Goal: Information Seeking & Learning: Learn about a topic

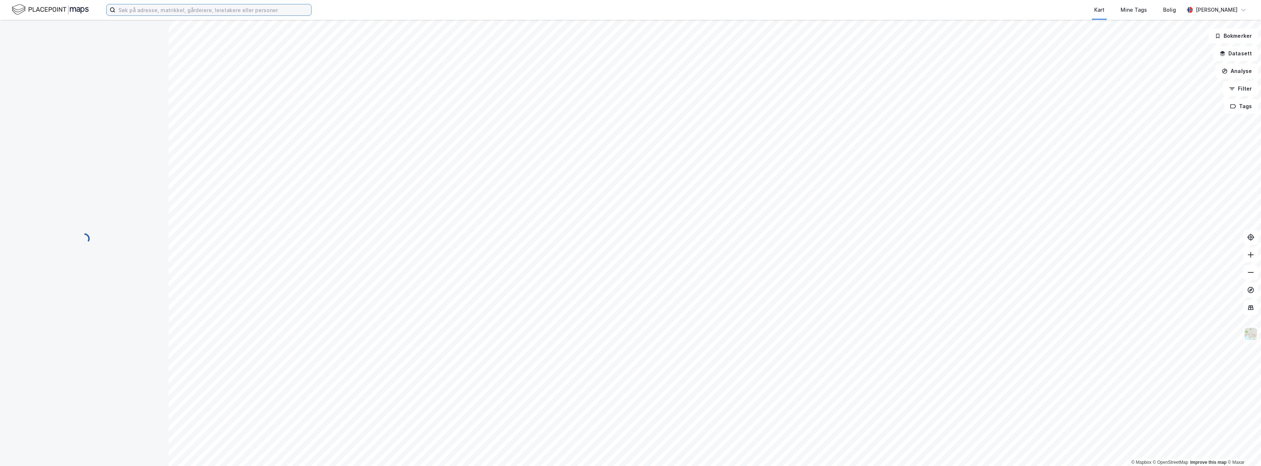
click at [142, 10] on input at bounding box center [213, 9] width 196 height 11
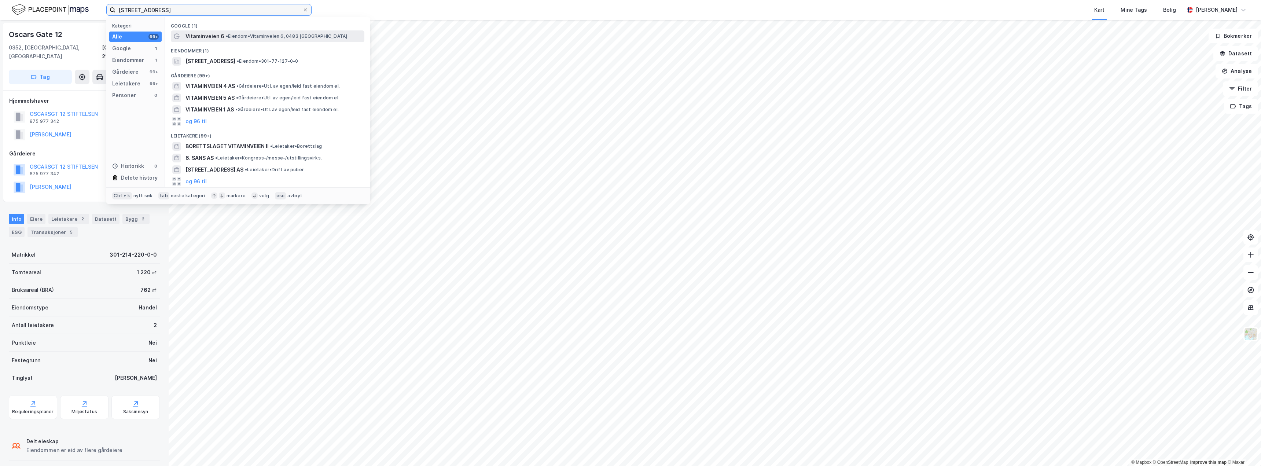
type input "[STREET_ADDRESS]"
click at [207, 40] on span "Vitaminveien 6" at bounding box center [204, 36] width 39 height 9
